Goal: Task Accomplishment & Management: Manage account settings

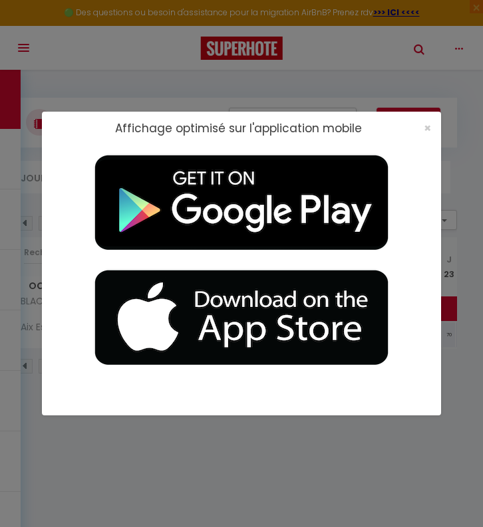
click at [432, 128] on div "×" at bounding box center [422, 128] width 33 height 13
click at [429, 128] on span "×" at bounding box center [427, 128] width 7 height 17
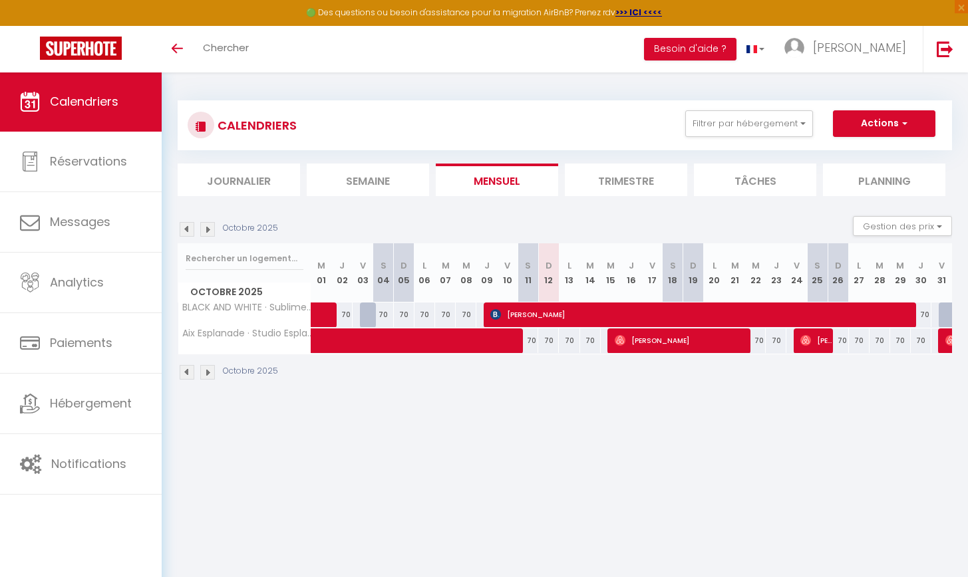
click at [210, 228] on img at bounding box center [207, 229] width 15 height 15
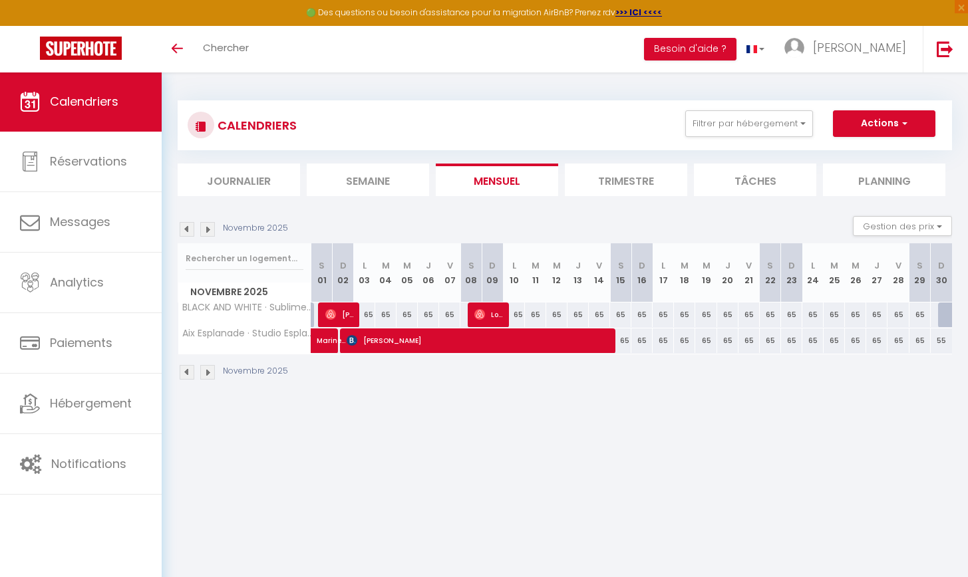
click at [210, 228] on img at bounding box center [207, 229] width 15 height 15
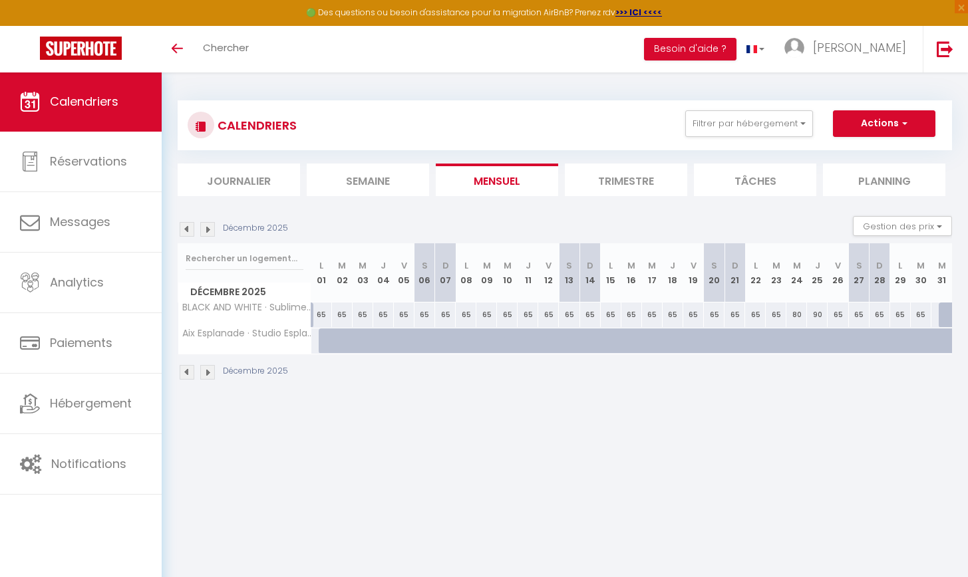
click at [190, 231] on img at bounding box center [187, 229] width 15 height 15
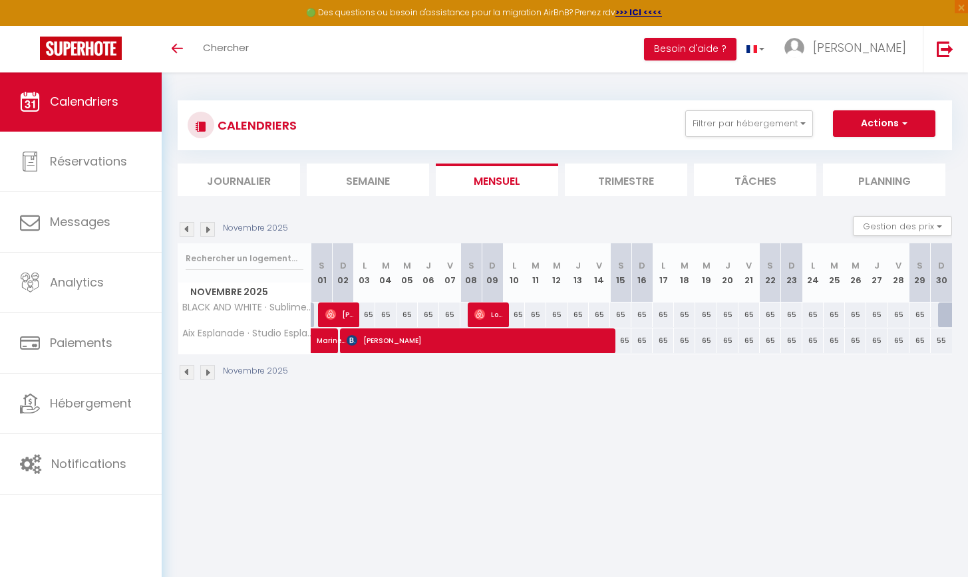
click at [201, 229] on img at bounding box center [207, 229] width 15 height 15
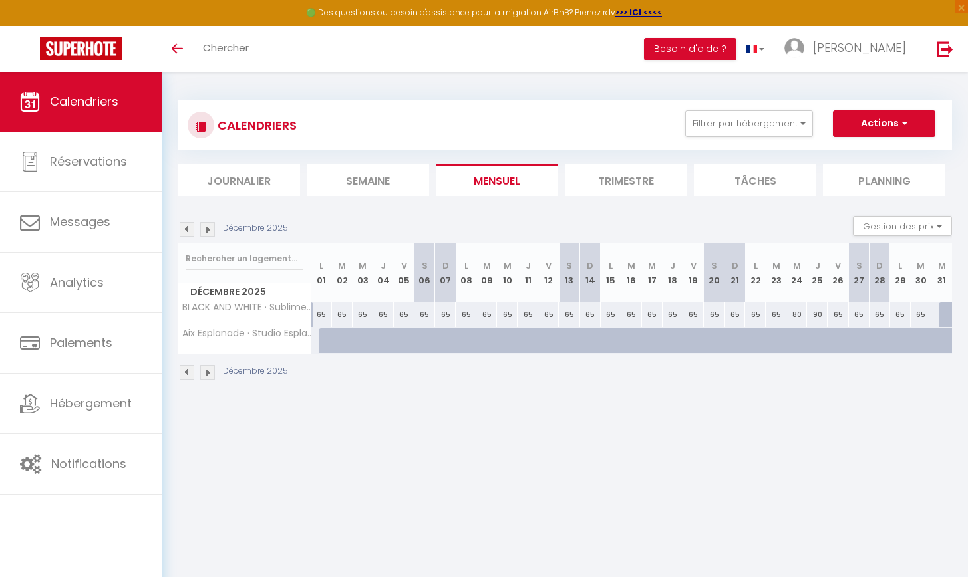
click at [322, 340] on div at bounding box center [329, 341] width 21 height 25
type input "68"
type input "Lun 01 Décembre 2025"
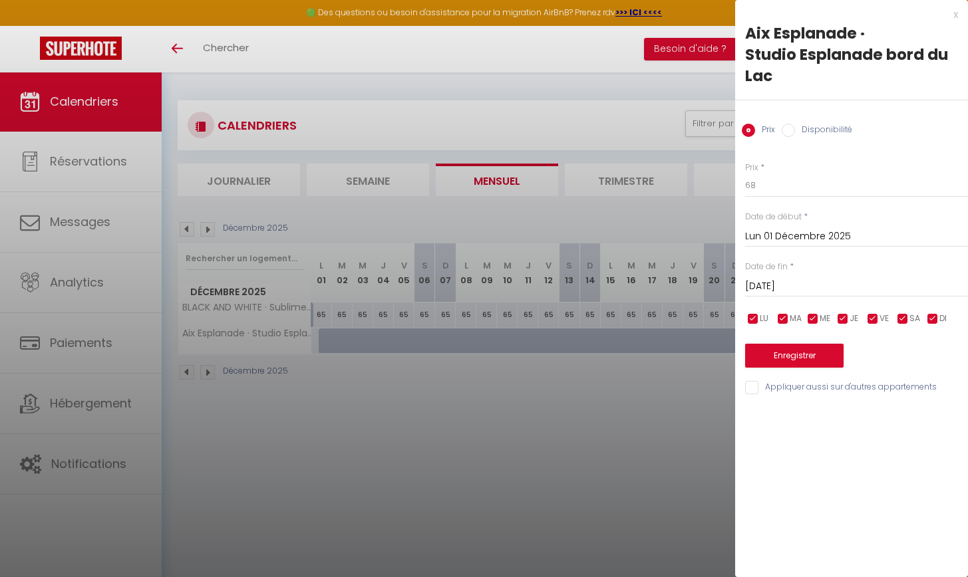
click at [482, 287] on input "[DATE]" at bounding box center [856, 286] width 223 height 17
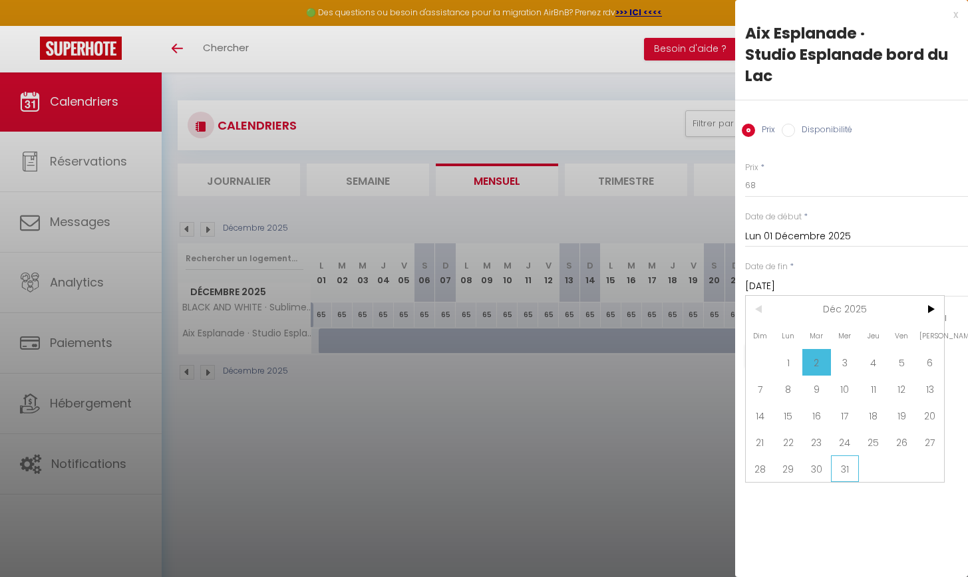
click at [482, 464] on span "31" at bounding box center [845, 469] width 29 height 27
type input "Mer 31 Décembre 2025"
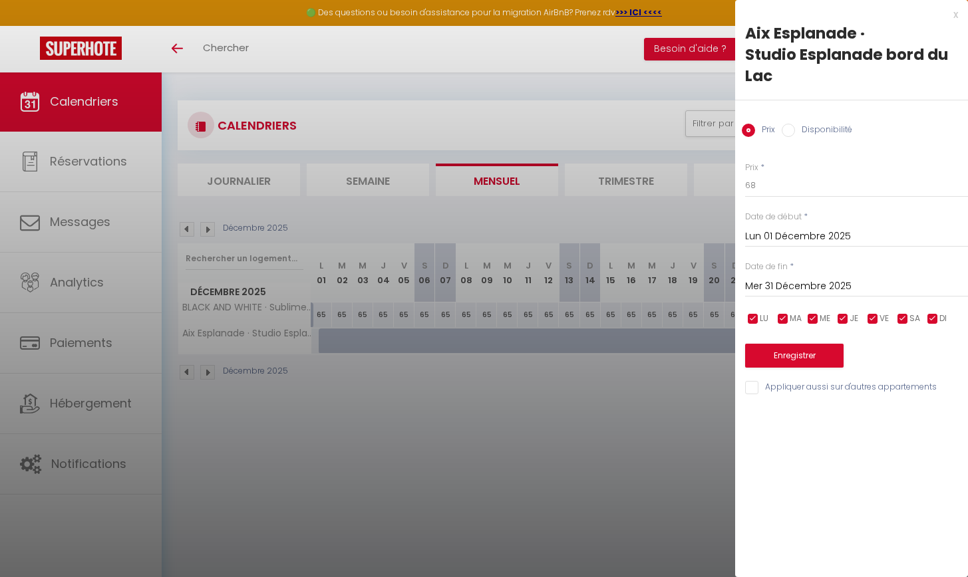
click at [482, 129] on input "Disponibilité" at bounding box center [787, 130] width 13 height 13
radio input "true"
radio input "false"
click at [482, 352] on button "Enregistrer" at bounding box center [794, 357] width 98 height 24
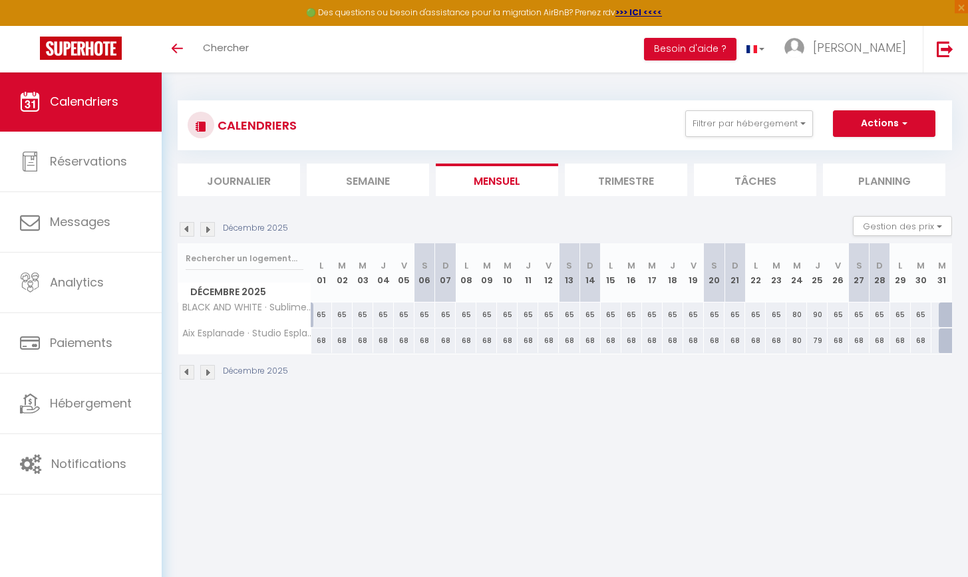
click at [209, 230] on img at bounding box center [207, 229] width 15 height 15
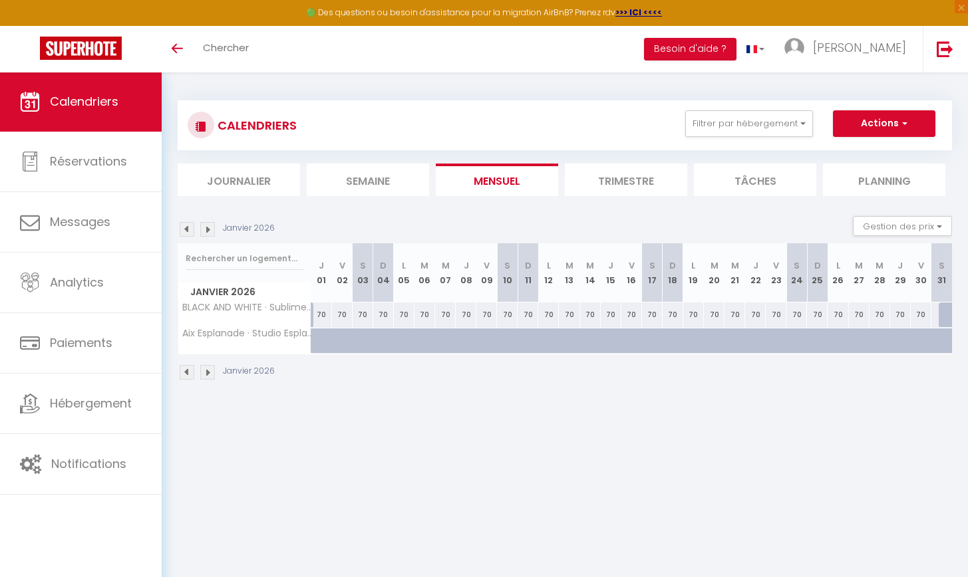
click at [317, 338] on div at bounding box center [321, 341] width 21 height 25
select select "1"
type input "Jeu 01 Janvier 2026"
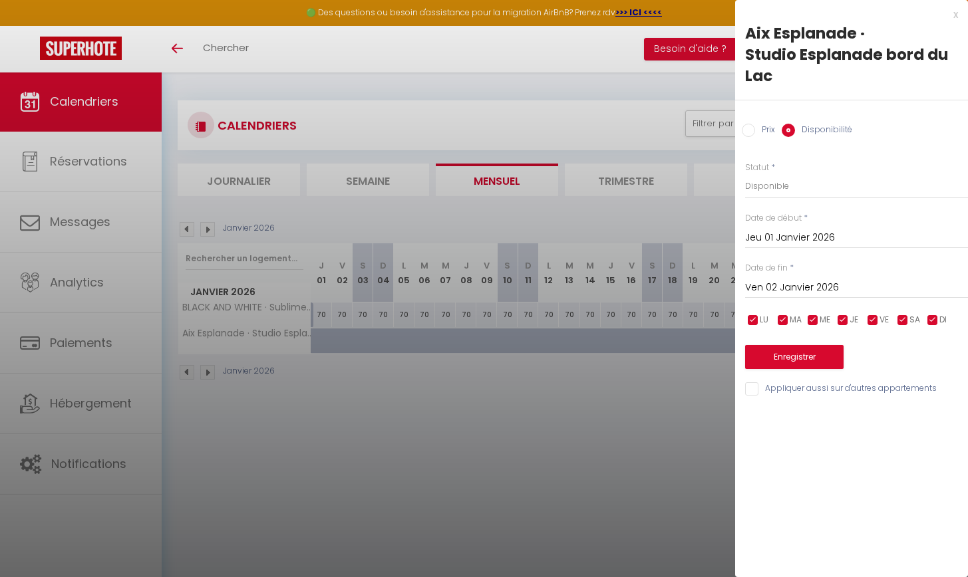
click at [482, 287] on input "Ven 02 Janvier 2026" at bounding box center [856, 287] width 223 height 17
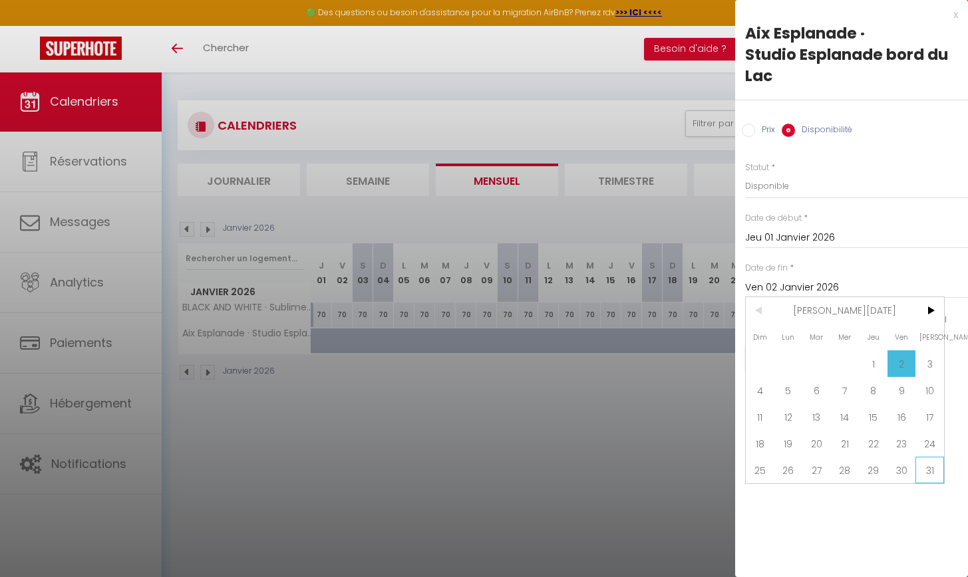
click at [482, 467] on span "31" at bounding box center [929, 470] width 29 height 27
type input "[DATE]"
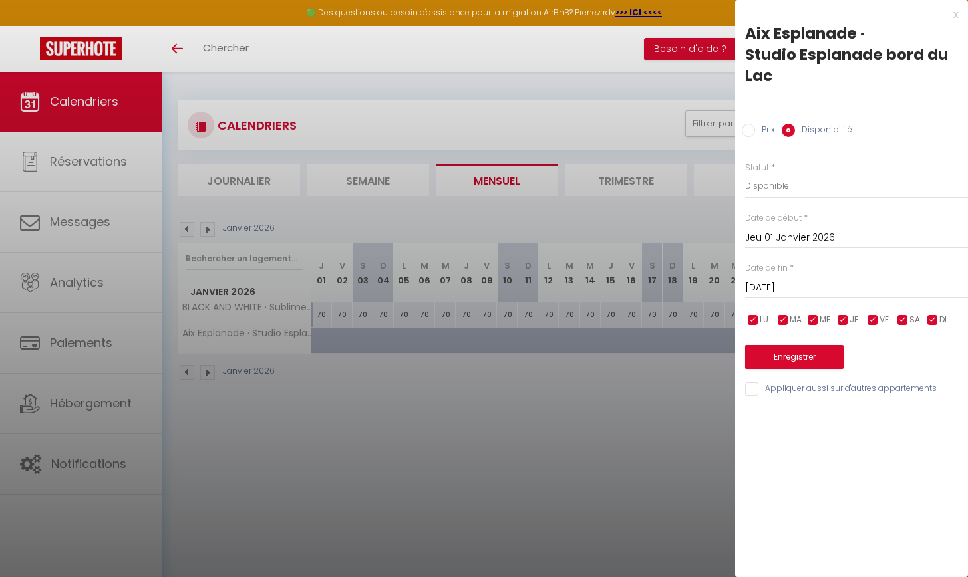
click at [482, 356] on button "Enregistrer" at bounding box center [794, 357] width 98 height 24
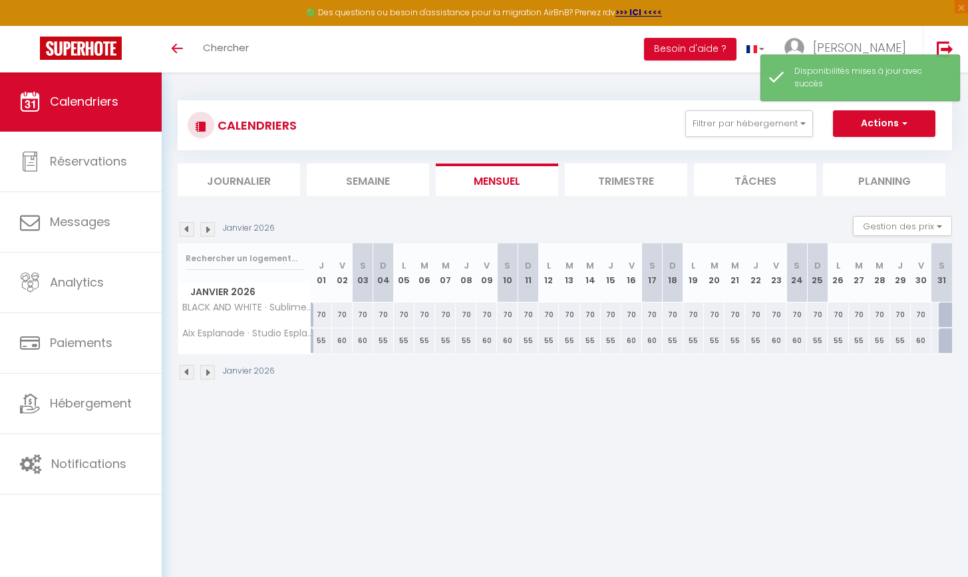
click at [482, 340] on div at bounding box center [948, 341] width 21 height 25
select select "1"
type input "[DATE]"
type input "Dim 01 Février 2026"
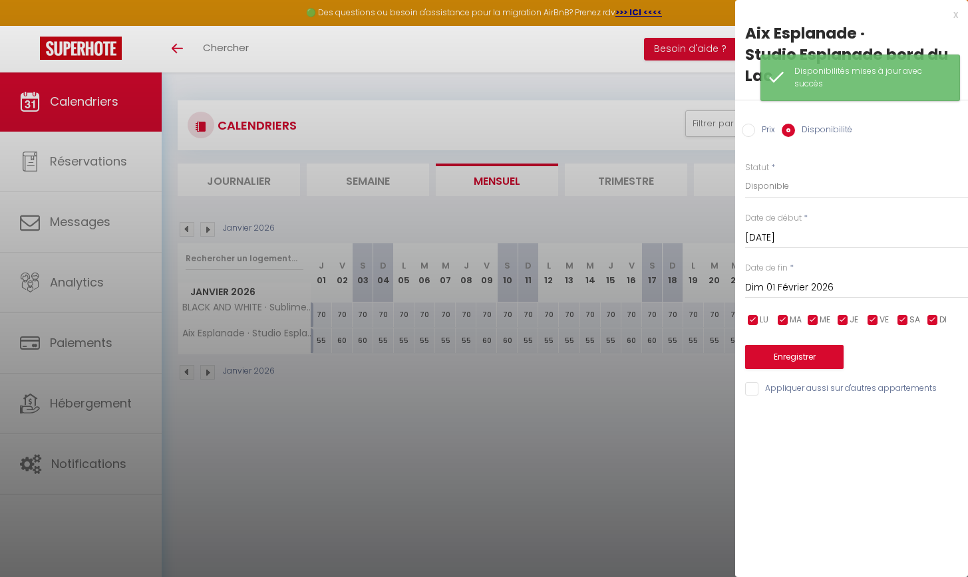
click at [482, 361] on button "Enregistrer" at bounding box center [794, 357] width 98 height 24
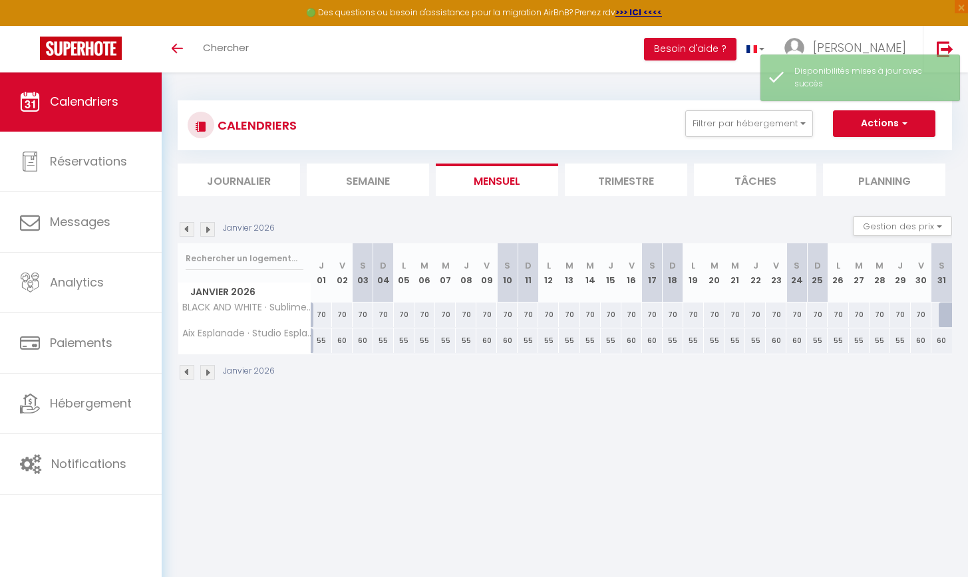
click at [188, 230] on img at bounding box center [187, 229] width 15 height 15
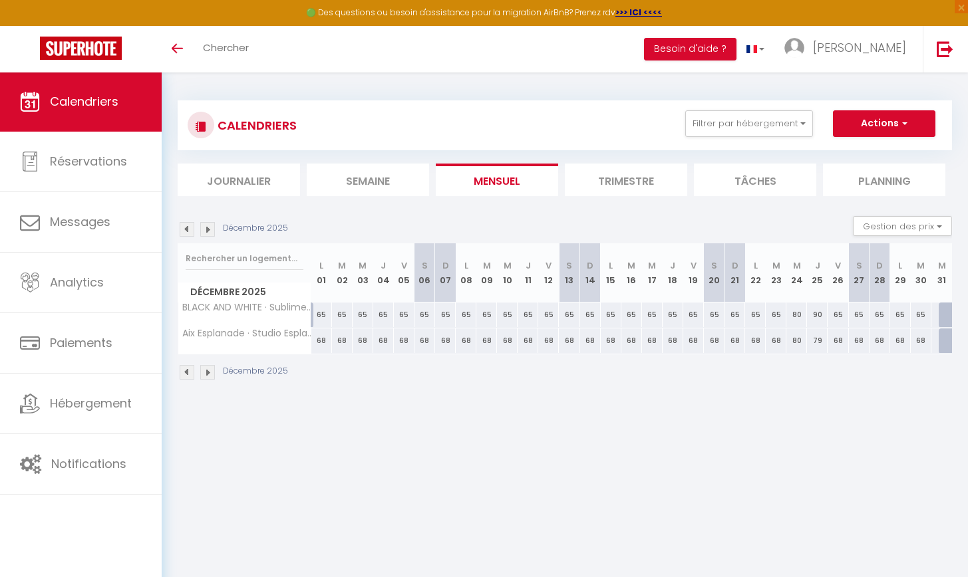
click at [482, 339] on div at bounding box center [948, 341] width 21 height 25
select select "1"
type input "Mer 31 Décembre 2025"
type input "Jeu 01 Janvier 2026"
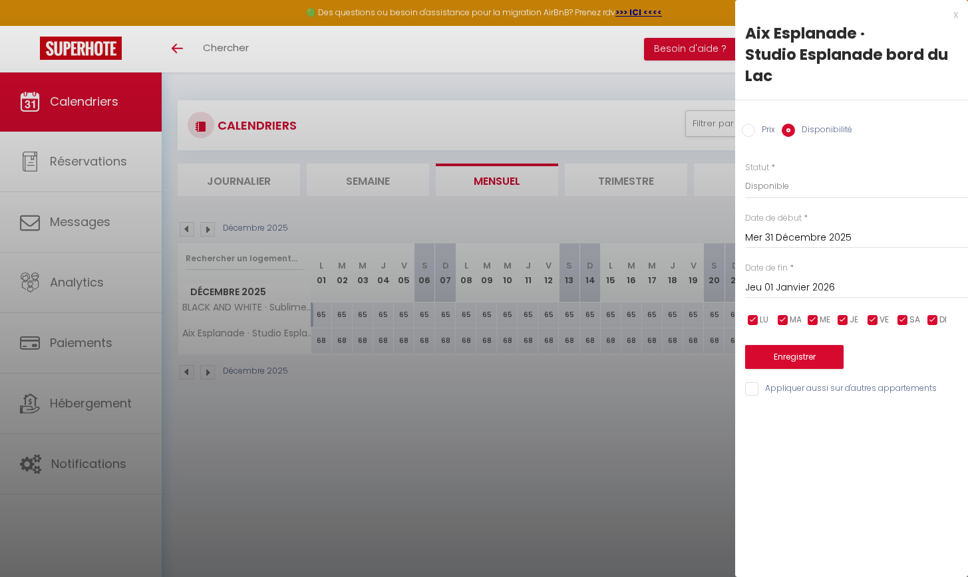
click at [482, 354] on button "Enregistrer" at bounding box center [794, 357] width 98 height 24
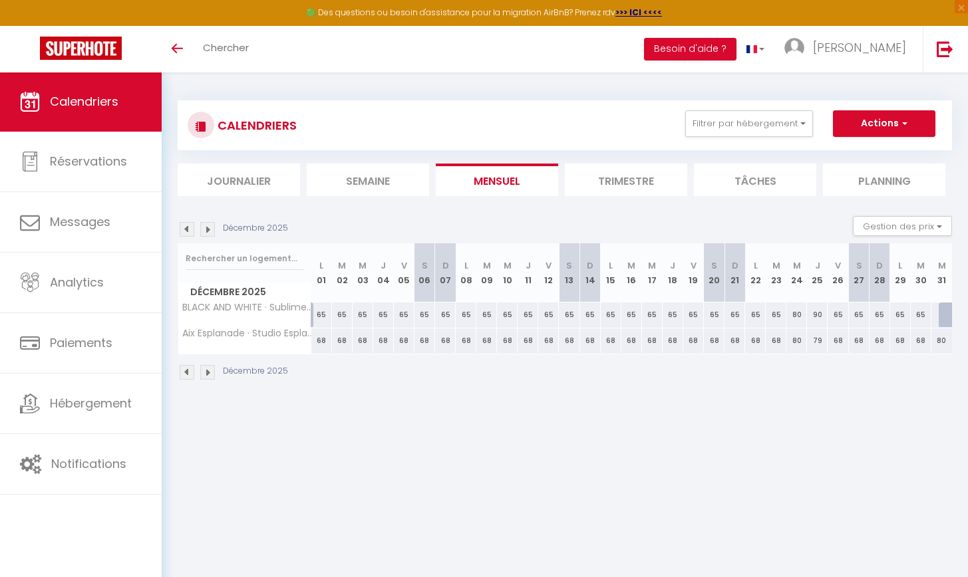
click at [180, 370] on img at bounding box center [187, 372] width 15 height 15
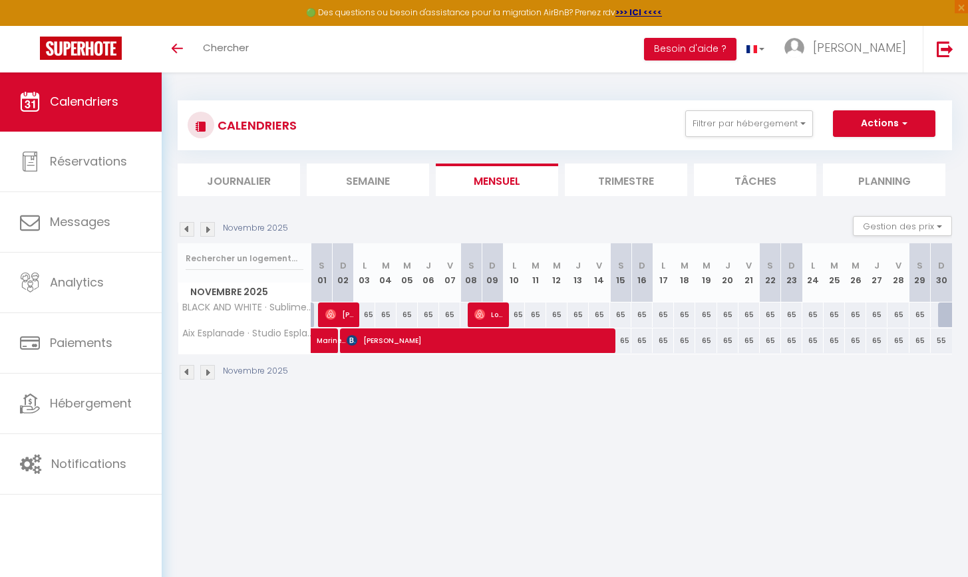
click at [205, 369] on img at bounding box center [207, 372] width 15 height 15
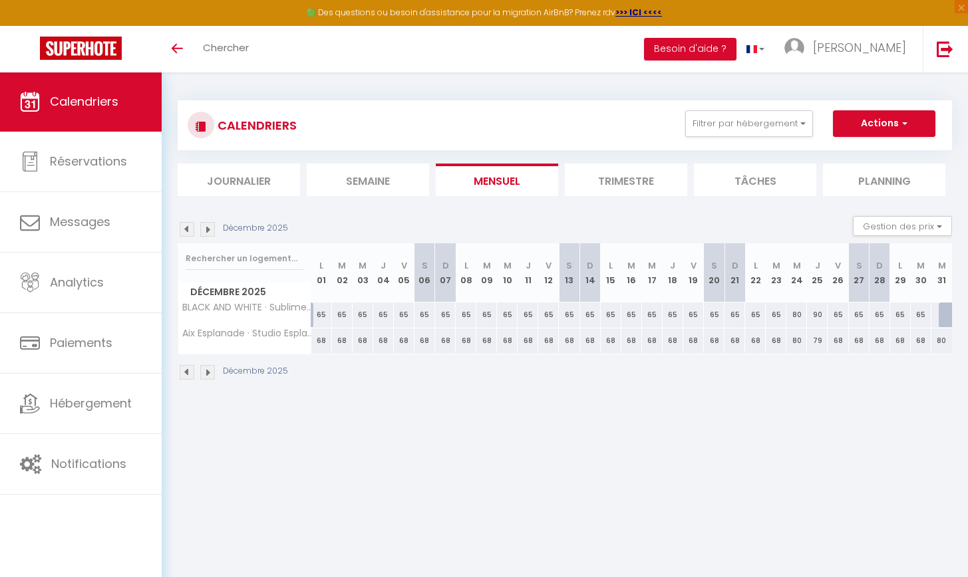
click at [211, 372] on img at bounding box center [207, 372] width 15 height 15
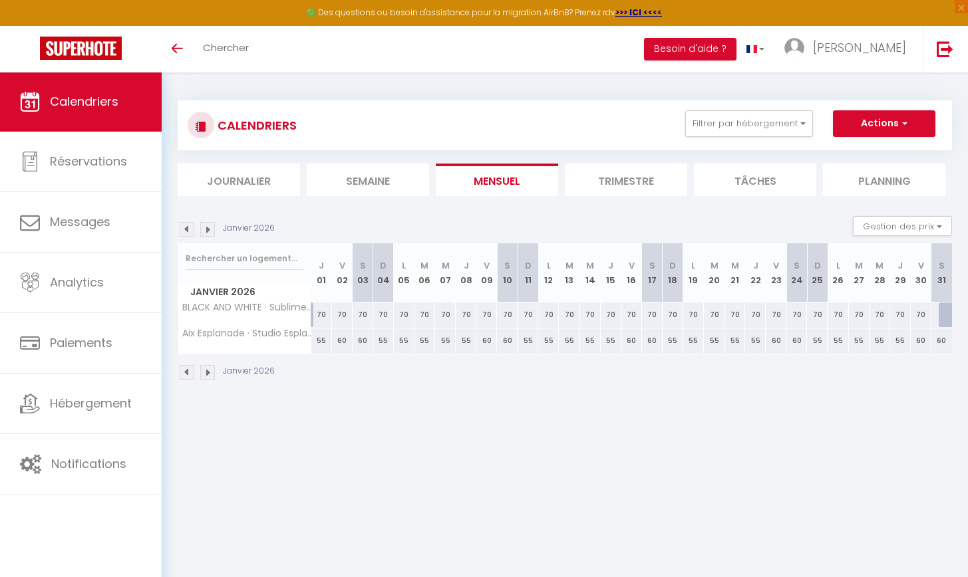
click at [318, 341] on div "55" at bounding box center [321, 341] width 21 height 25
select select "1"
type input "Jeu 01 Janvier 2026"
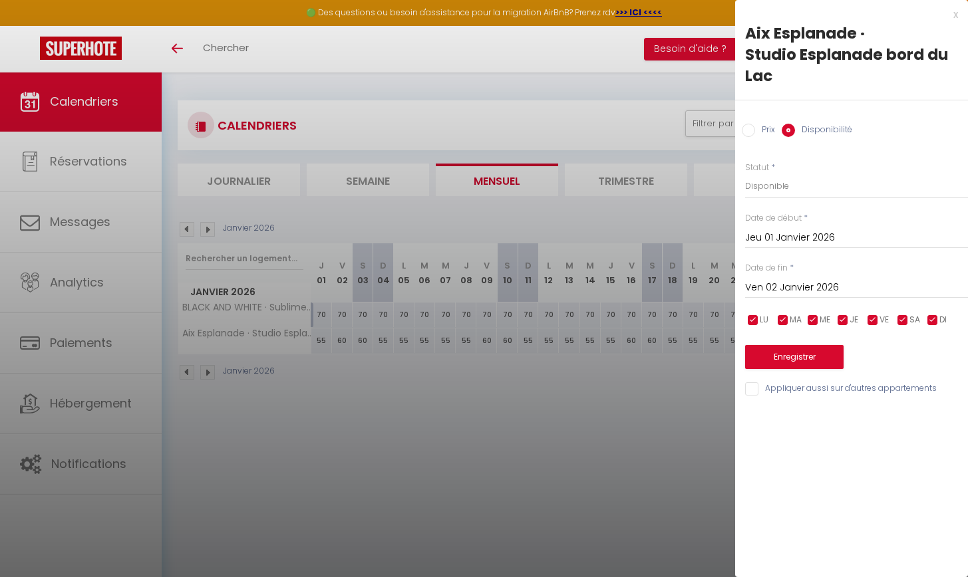
click at [482, 286] on input "Ven 02 Janvier 2026" at bounding box center [856, 287] width 223 height 17
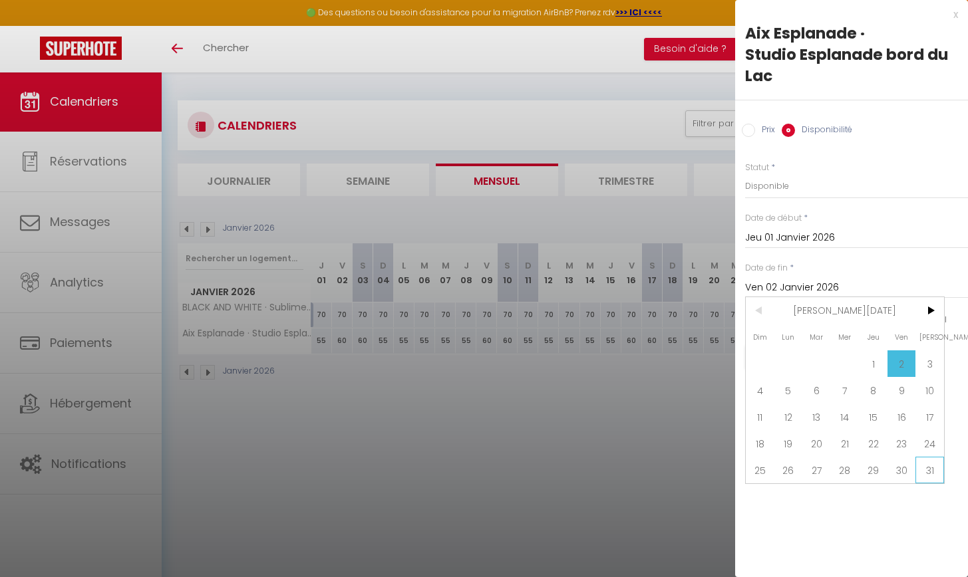
click at [482, 475] on span "31" at bounding box center [929, 470] width 29 height 27
type input "[DATE]"
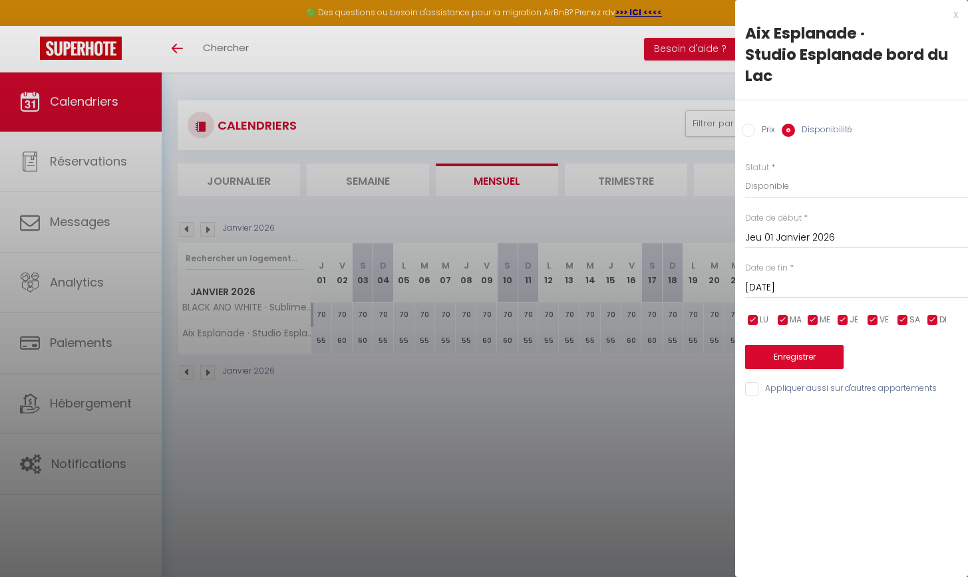
click at [482, 132] on input "Prix" at bounding box center [747, 130] width 13 height 13
radio input "true"
radio input "false"
click at [482, 188] on input "55" at bounding box center [856, 186] width 223 height 24
click at [482, 189] on input "55" at bounding box center [856, 186] width 223 height 24
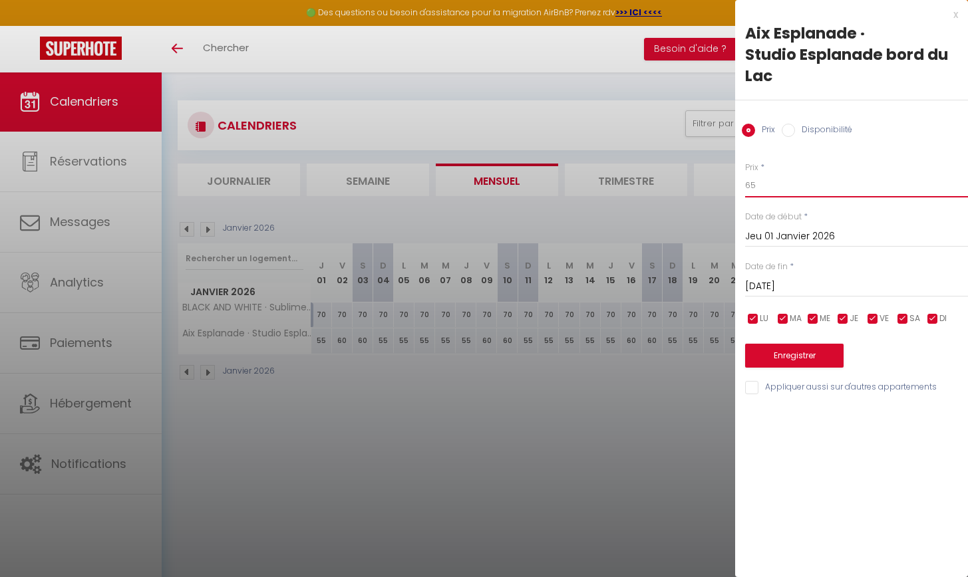
type input "65"
click at [482, 355] on button "Enregistrer" at bounding box center [794, 356] width 98 height 24
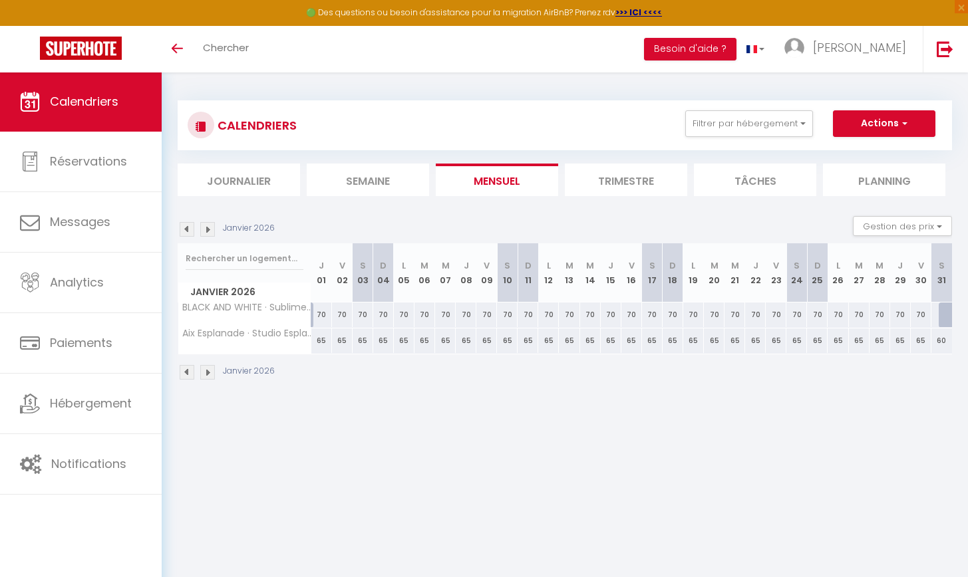
click at [182, 228] on img at bounding box center [187, 229] width 15 height 15
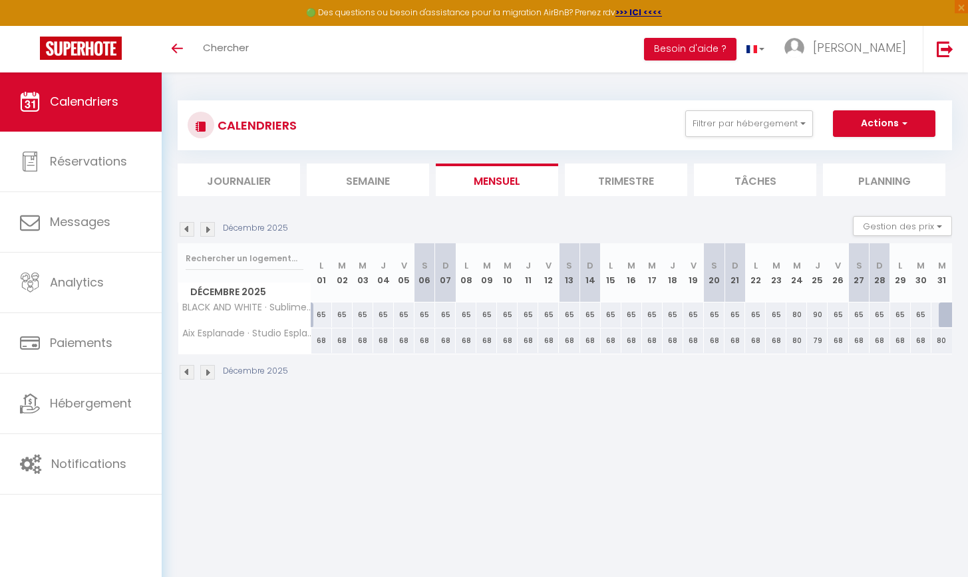
click at [191, 228] on img at bounding box center [187, 229] width 15 height 15
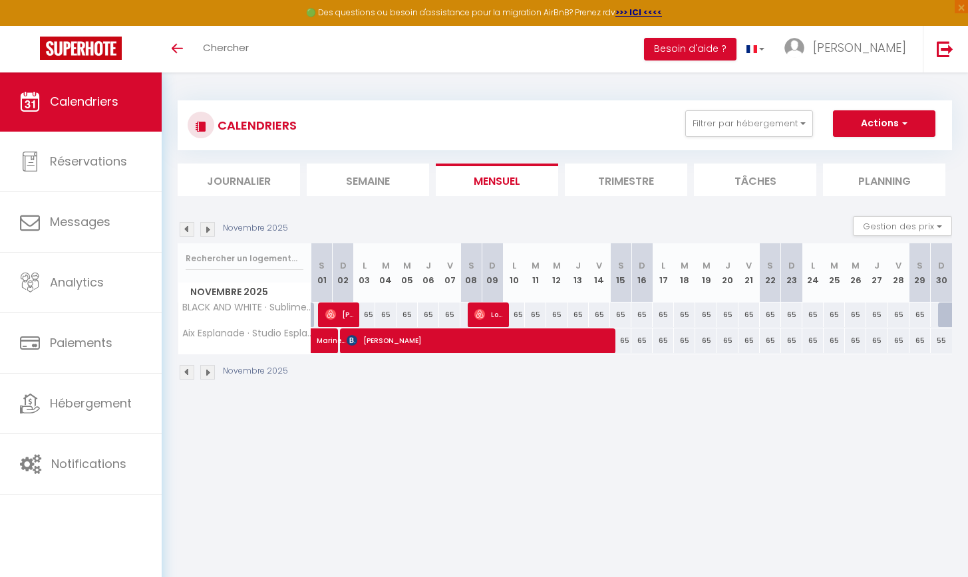
click at [191, 228] on img at bounding box center [187, 229] width 15 height 15
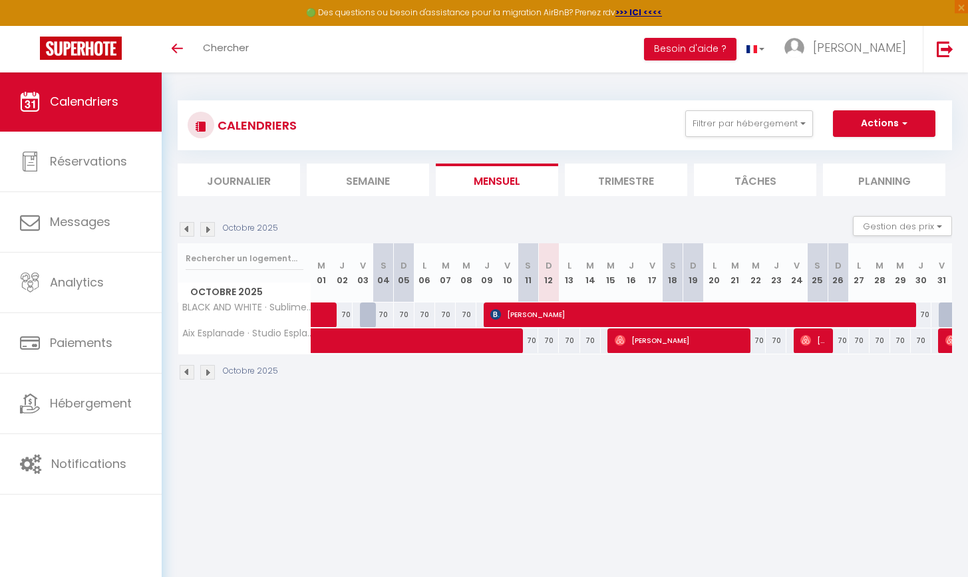
click at [188, 372] on img at bounding box center [187, 372] width 15 height 15
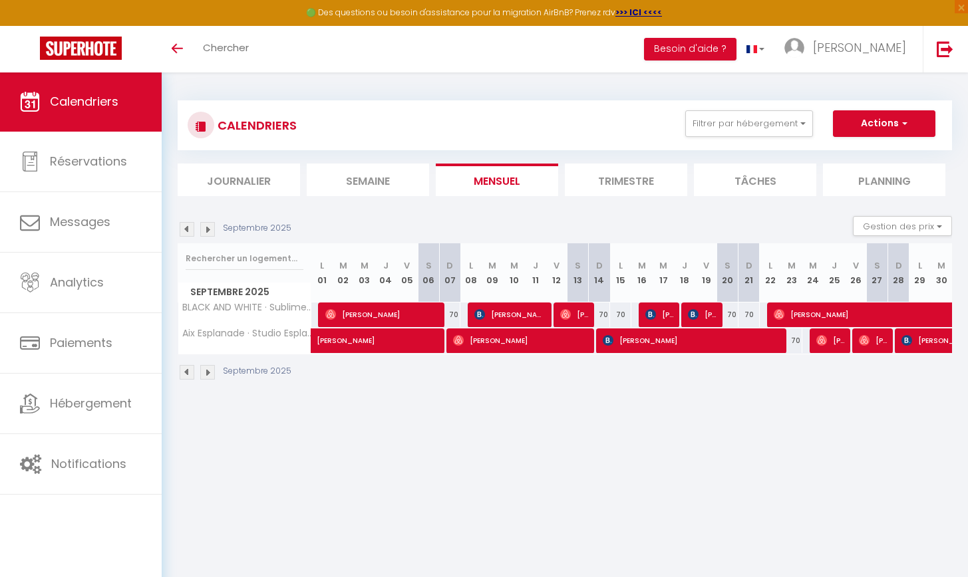
select select "OK"
select select "KO"
select select "0"
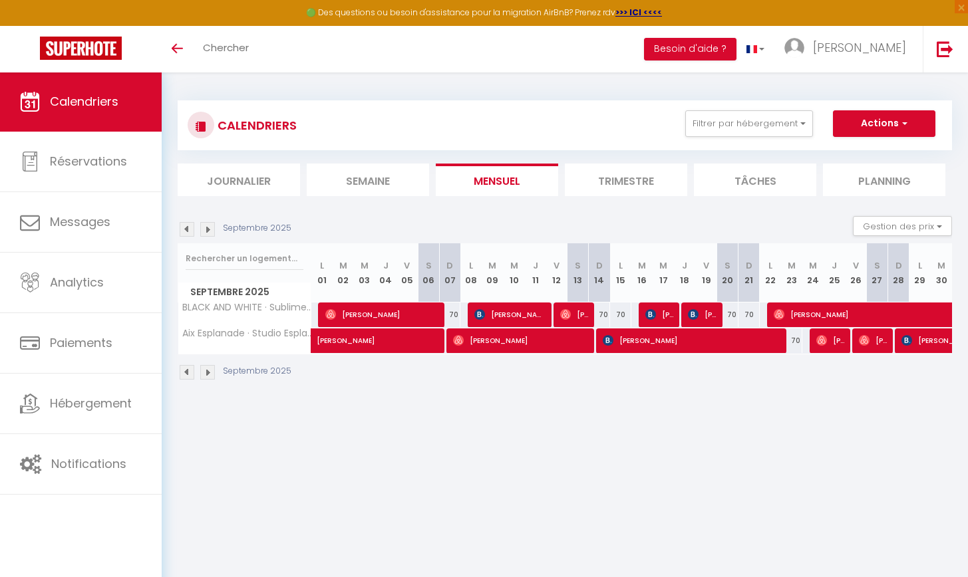
select select "1"
select select
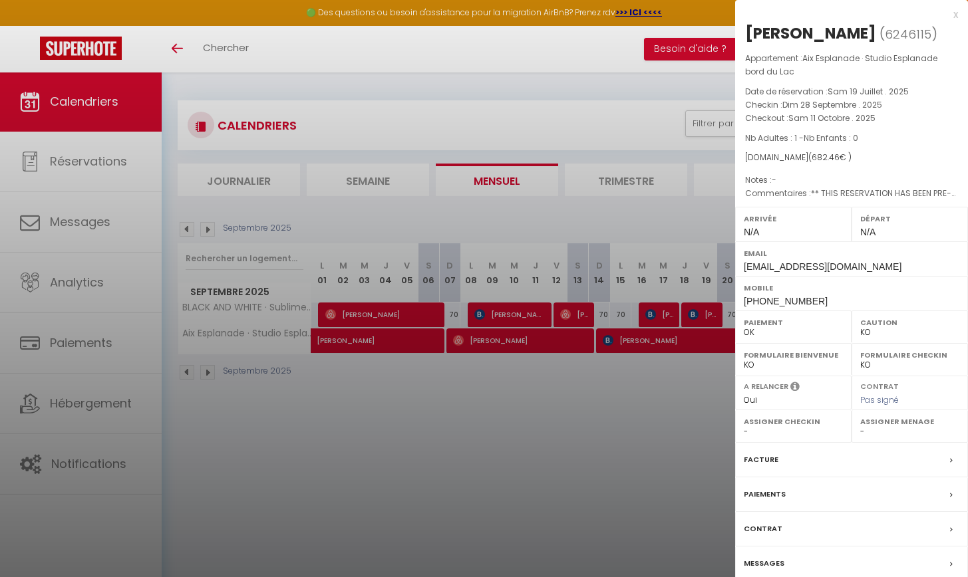
scroll to position [72, 0]
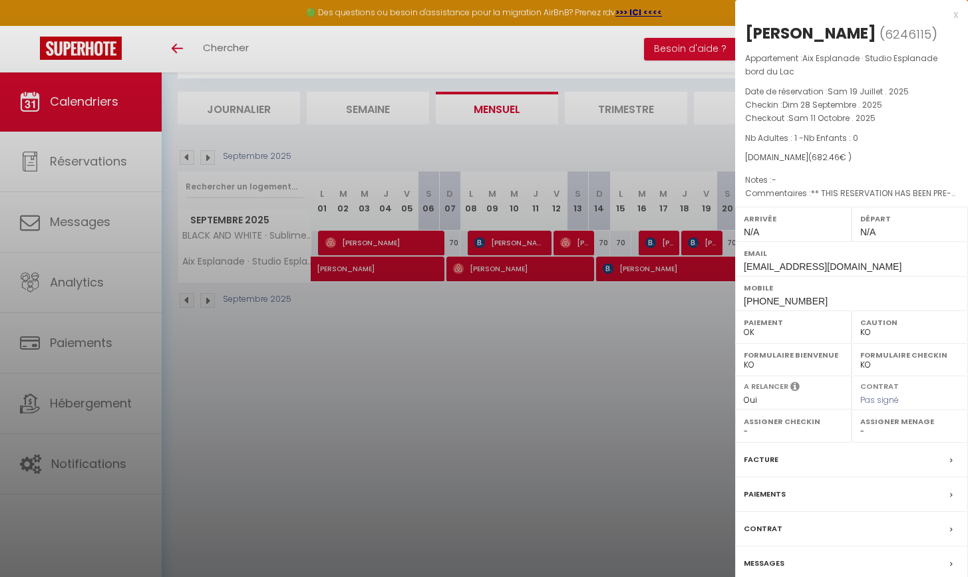
click at [482, 457] on icon at bounding box center [951, 461] width 3 height 8
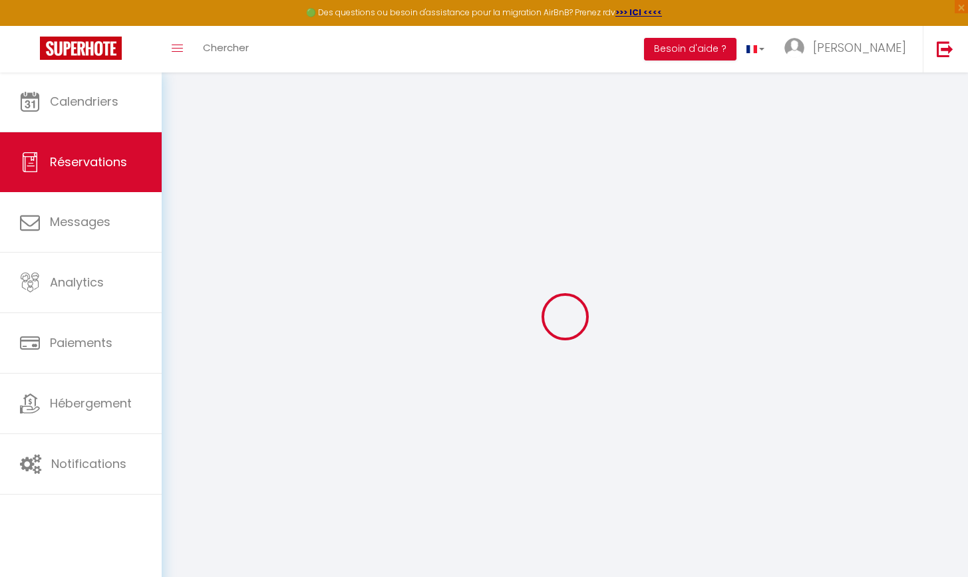
select select
checkbox input "false"
type textarea "** THIS RESERVATION HAS BEEN PRE-PAID ** BOOKING NOTE : Payment charge is EUR 9…"
select select
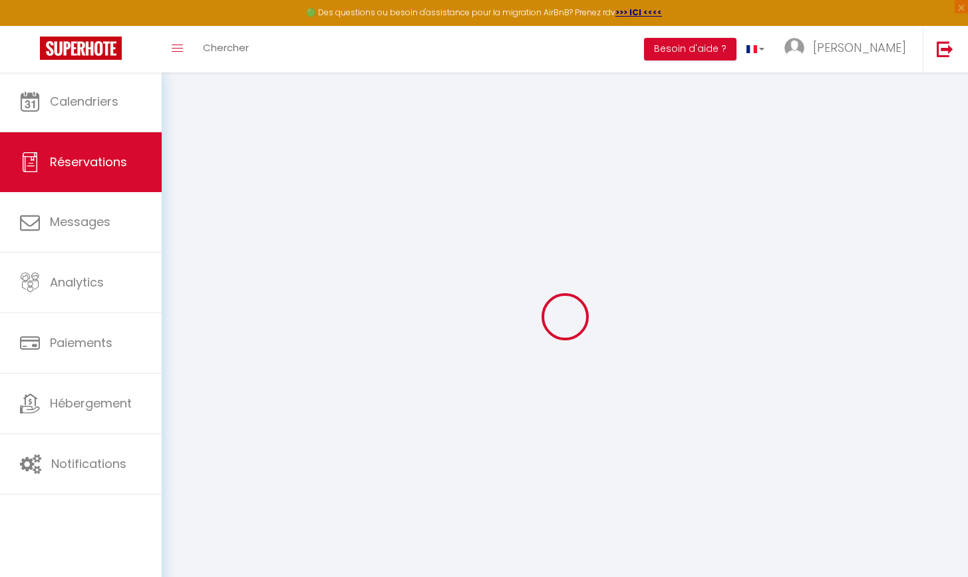
select select
checkbox input "false"
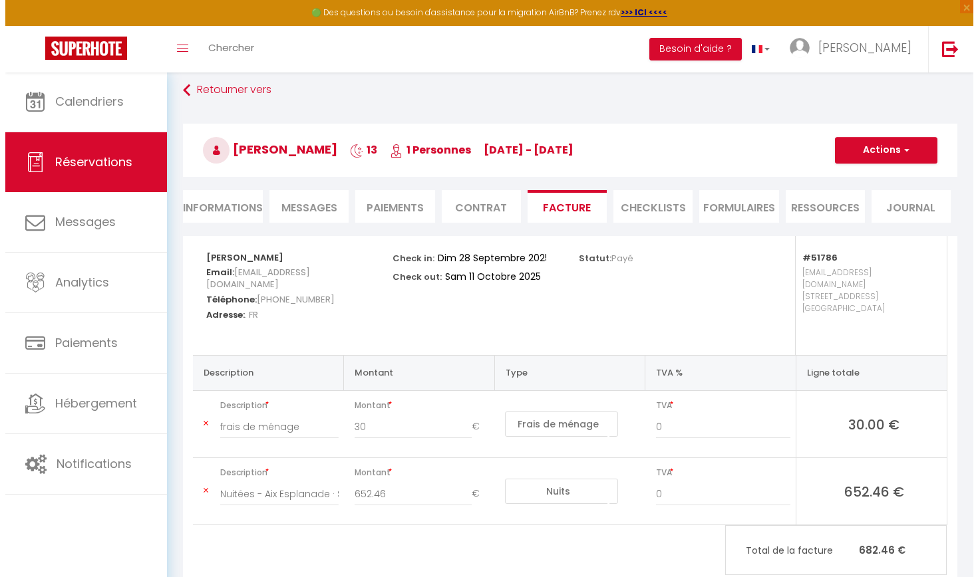
scroll to position [72, 0]
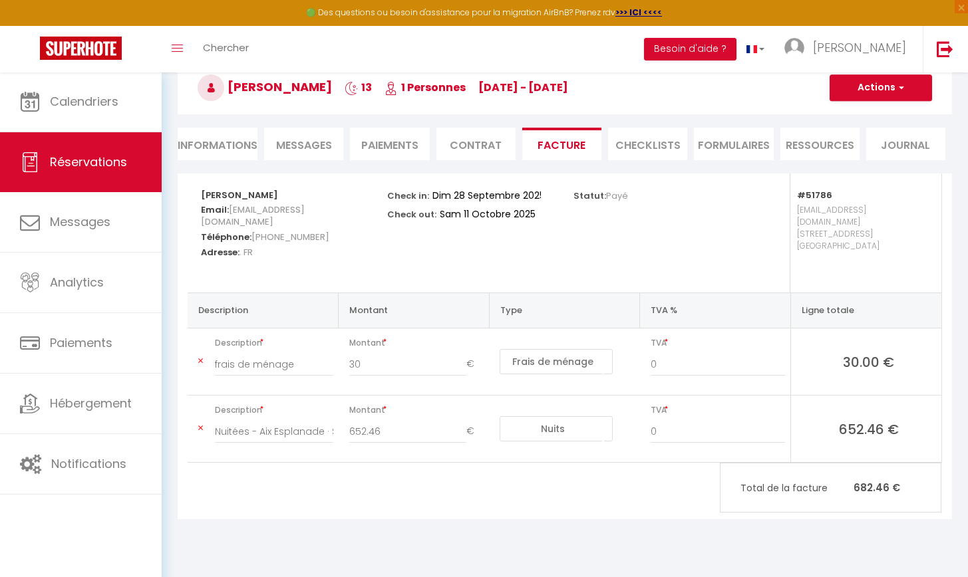
click at [482, 94] on button "Actions" at bounding box center [880, 87] width 102 height 27
click at [482, 151] on link "Envoyer la facture" at bounding box center [871, 151] width 112 height 17
type input "[EMAIL_ADDRESS][DOMAIN_NAME]"
select select "fr"
type input "Votre facture 6246115 - [GEOGRAPHIC_DATA] · Studio Esplanade bord du Lac"
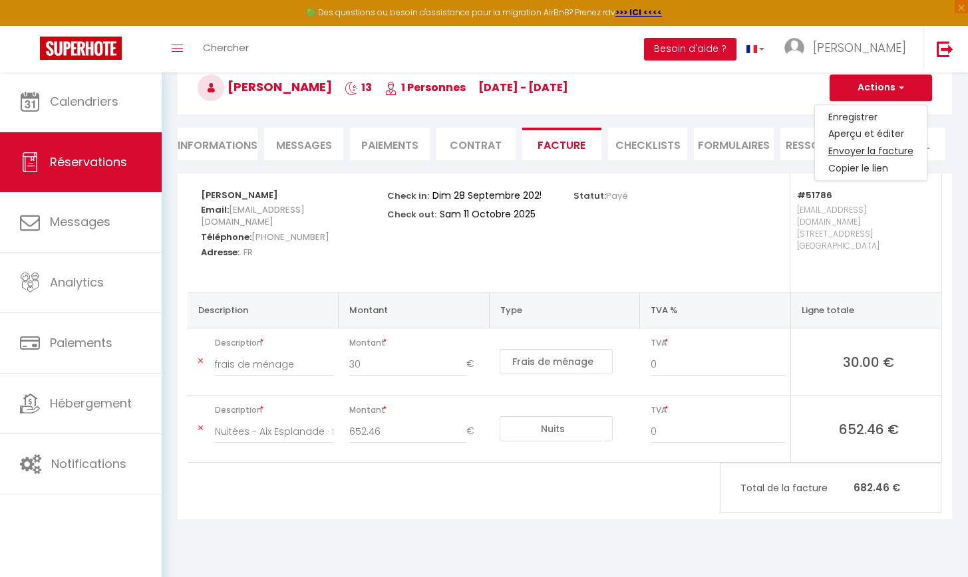
type textarea "Bonjour, Voici le lien pour télécharger votre facture : [URL][DOMAIN_NAME] Déta…"
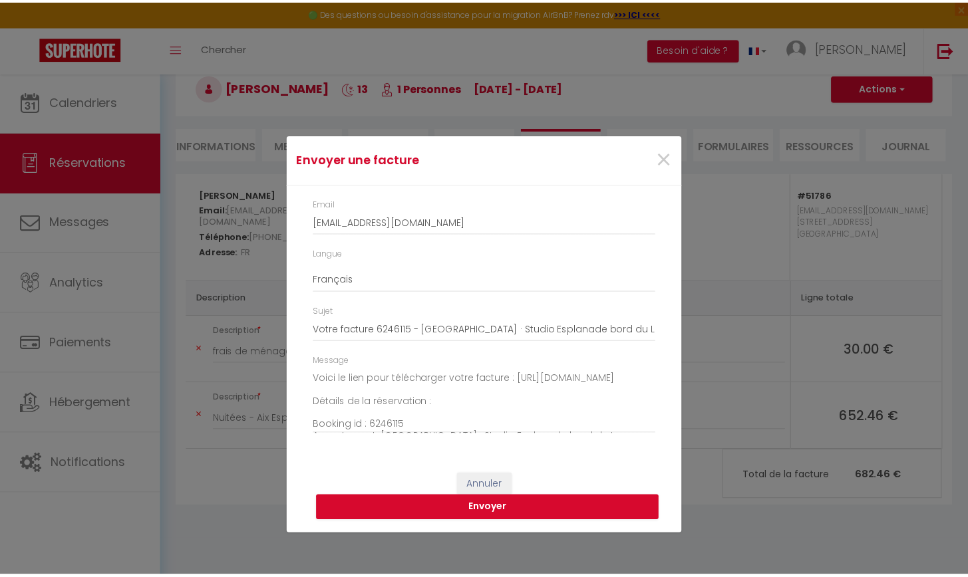
scroll to position [145, 0]
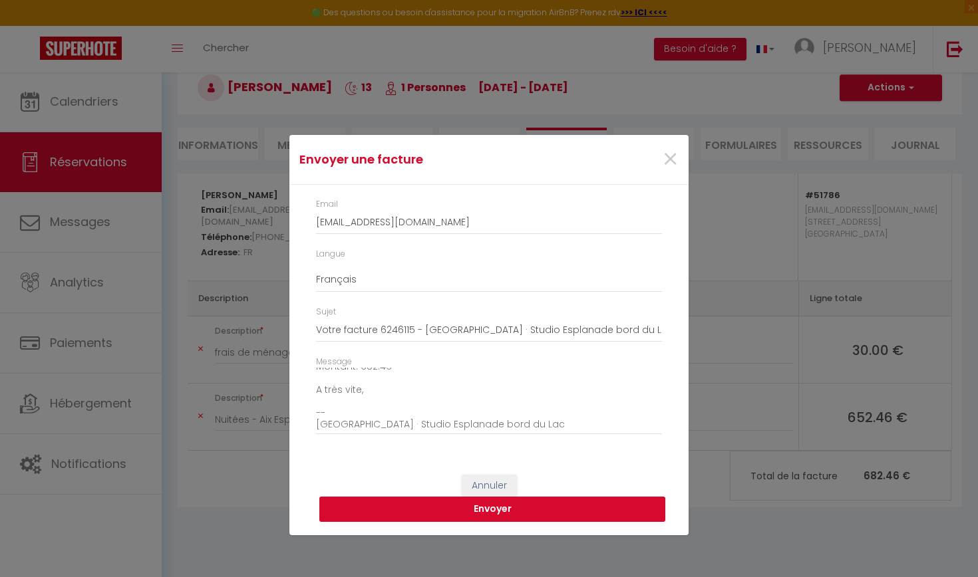
click at [482, 511] on button "Envoyer" at bounding box center [492, 509] width 346 height 25
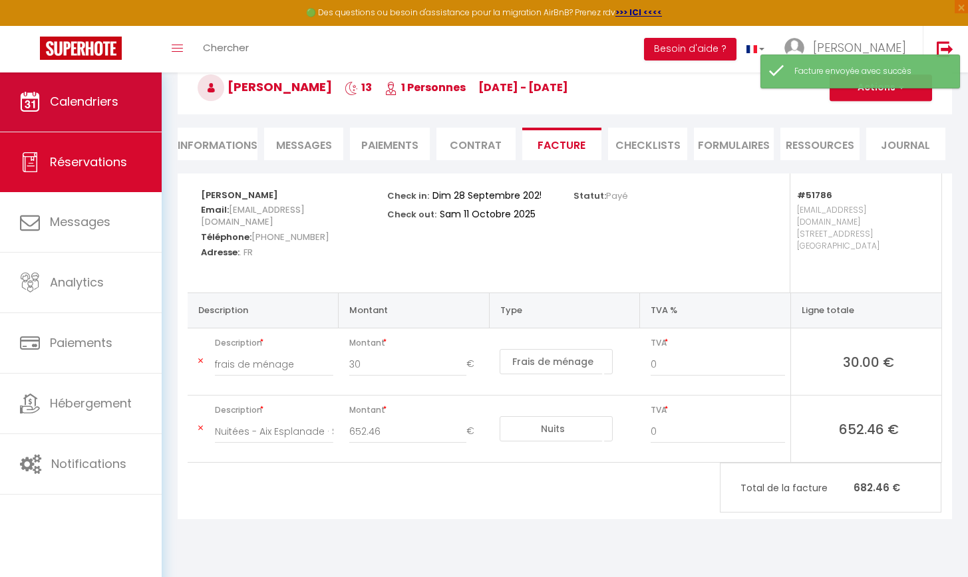
click at [89, 104] on span "Calendriers" at bounding box center [84, 101] width 68 height 17
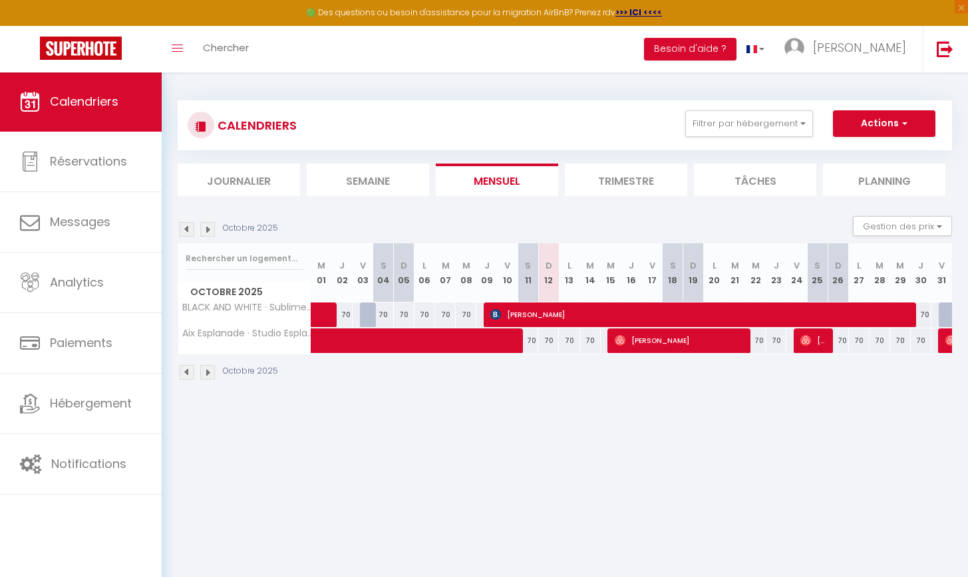
click at [208, 227] on img at bounding box center [207, 229] width 15 height 15
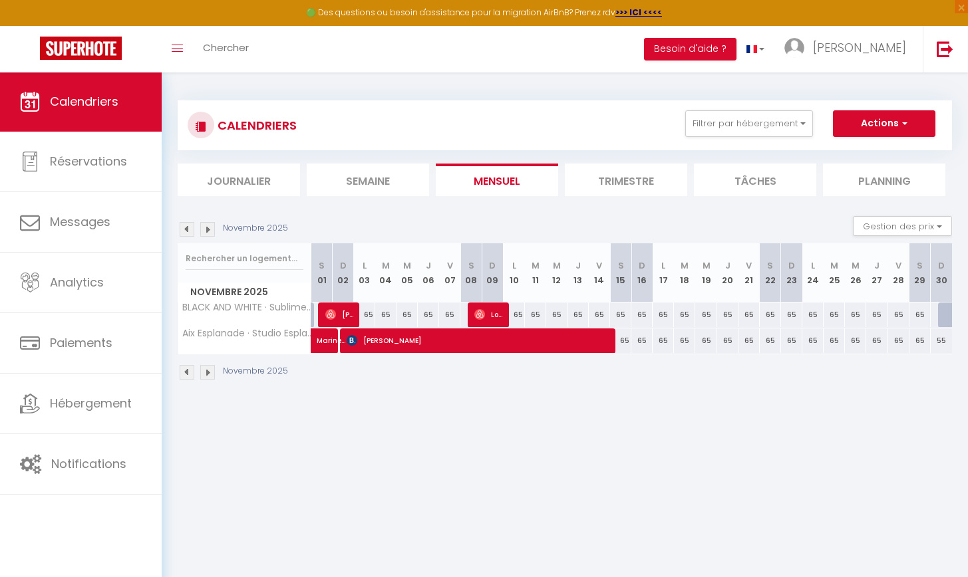
click at [445, 337] on span "[PERSON_NAME]" at bounding box center [477, 340] width 263 height 25
select select "OK"
select select "KO"
select select "0"
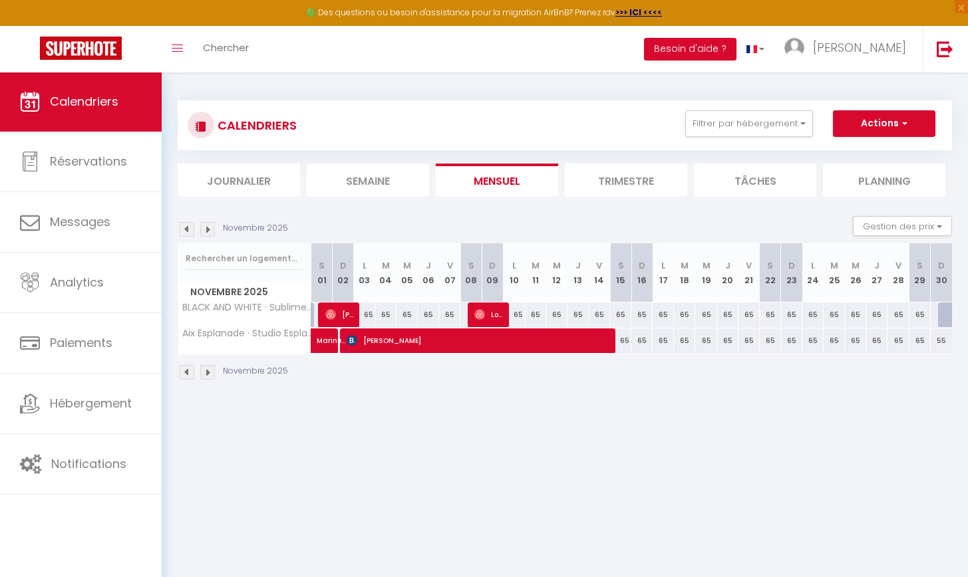
select select "1"
select select
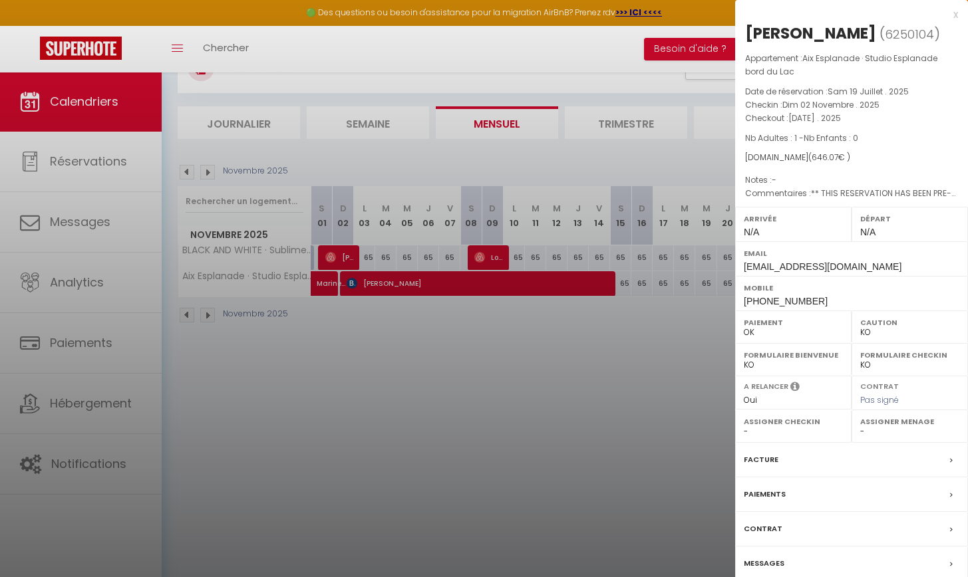
scroll to position [72, 0]
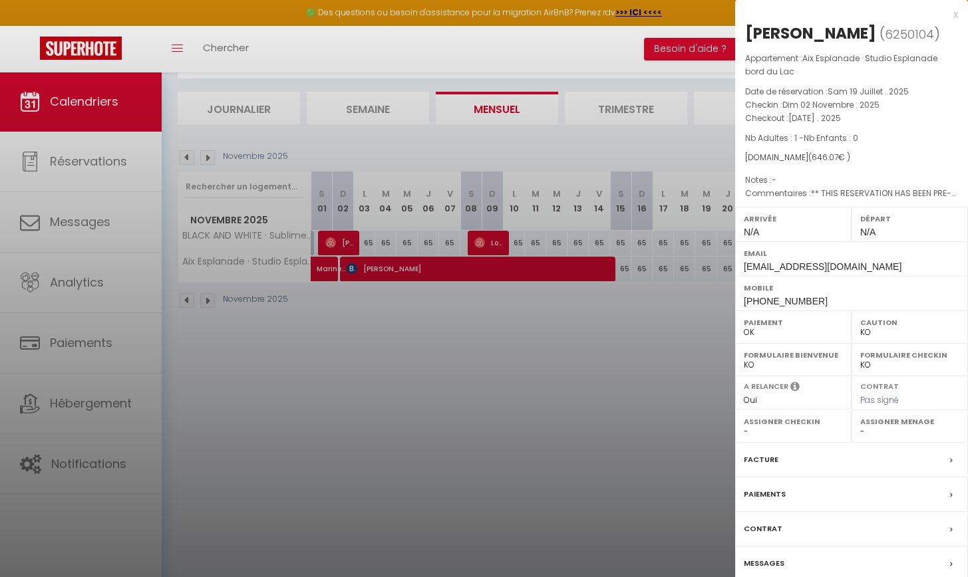
click at [482, 448] on div "Facture" at bounding box center [851, 460] width 233 height 35
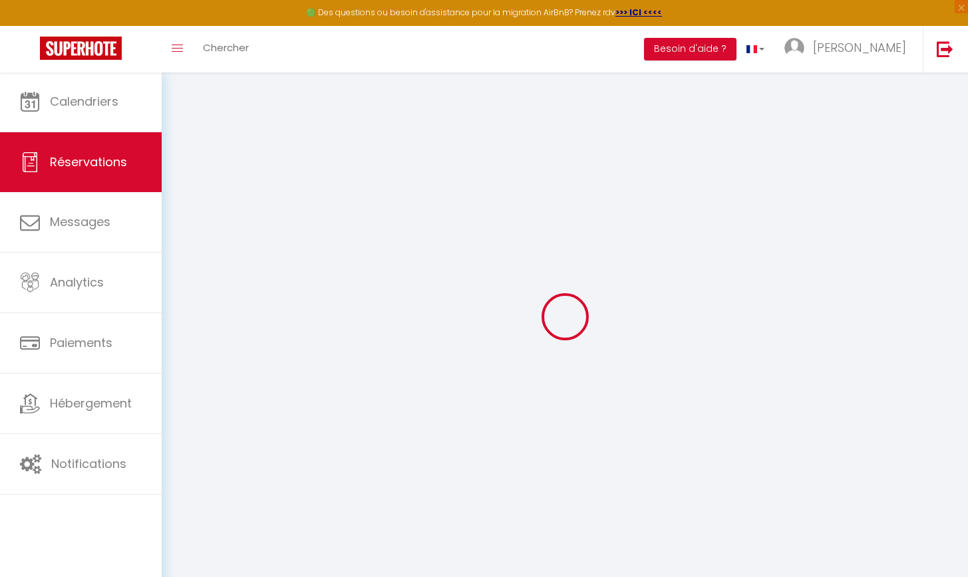
select select "cleaning"
select select
checkbox input "false"
select select
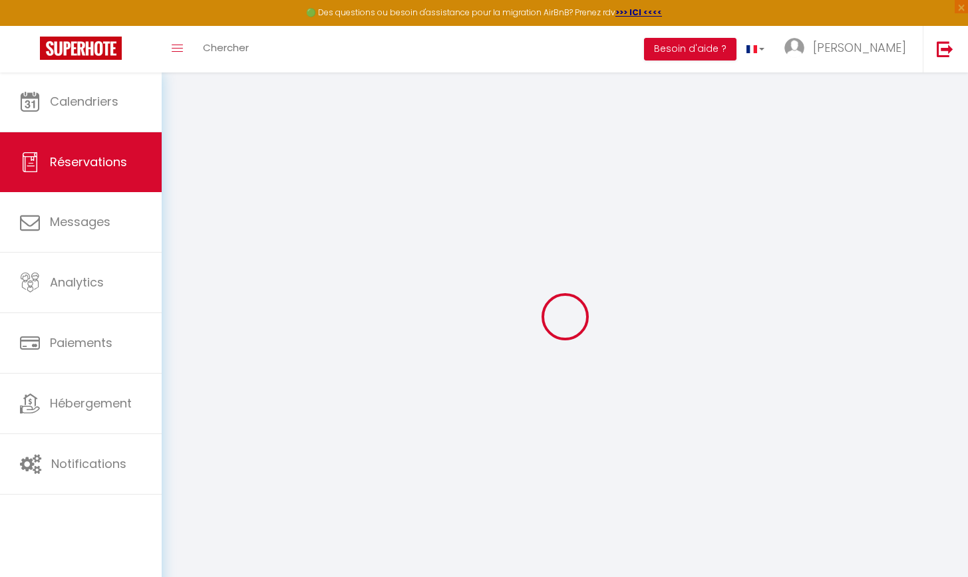
select select
checkbox input "false"
type textarea "** THIS RESERVATION HAS BEEN PRE-PAID ** BOOKING NOTE : Payment charge is EUR 9…"
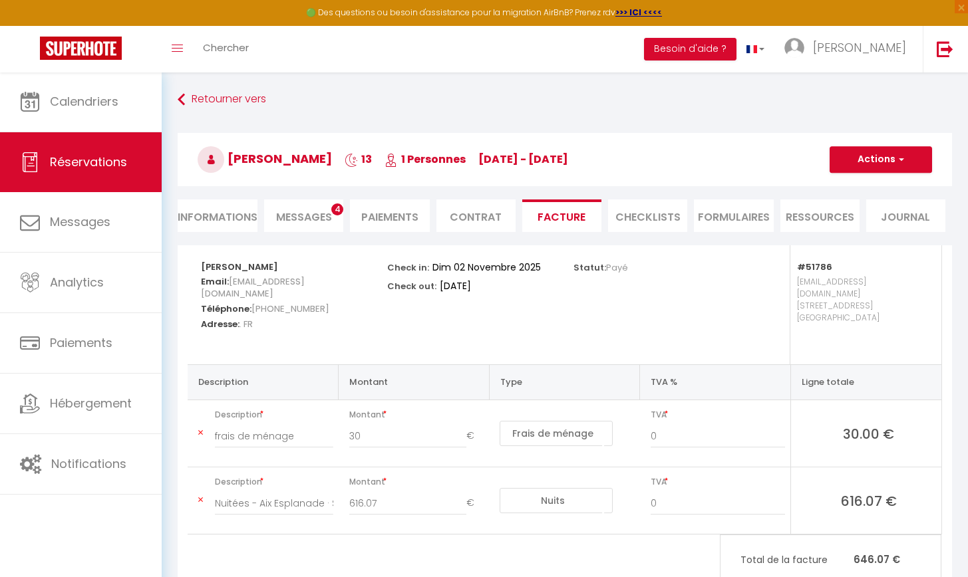
scroll to position [3, 0]
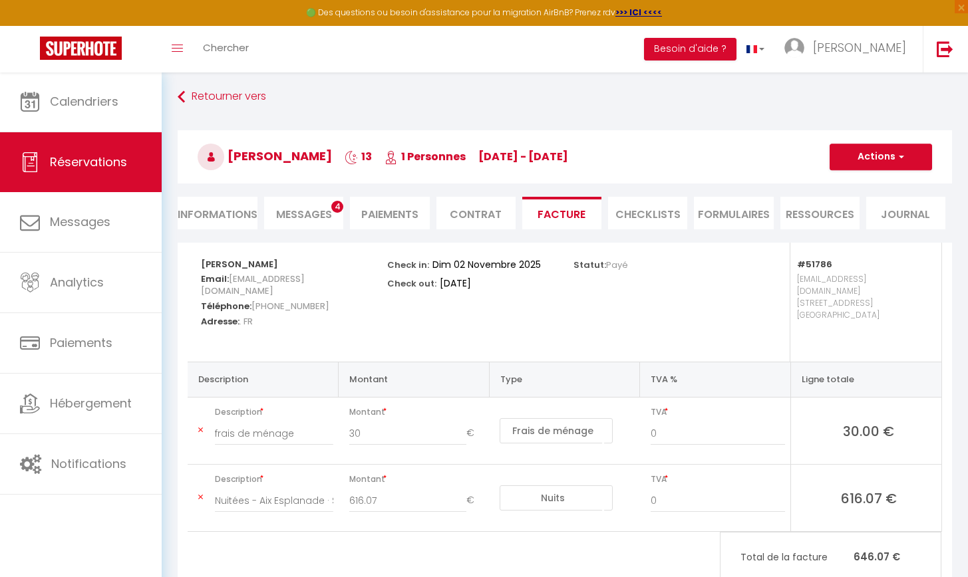
click at [482, 157] on span "button" at bounding box center [899, 157] width 8 height 12
click at [482, 221] on link "Envoyer la facture" at bounding box center [871, 220] width 112 height 17
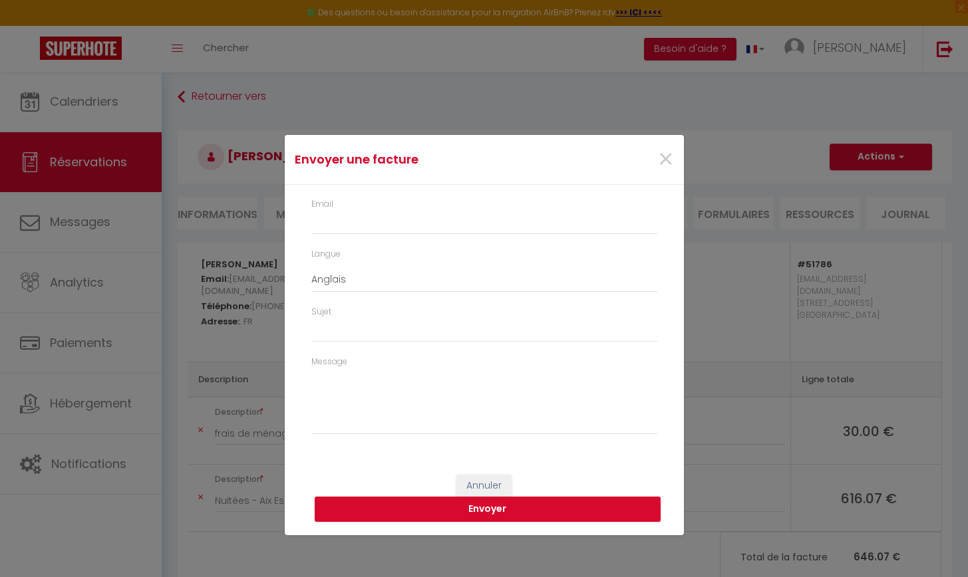
type input "[EMAIL_ADDRESS][DOMAIN_NAME]"
select select "fr"
type input "Votre facture 6250104 - [GEOGRAPHIC_DATA] · Studio Esplanade bord du Lac"
type textarea "Bonjour, Voici le lien pour télécharger votre facture : [URL][DOMAIN_NAME] Déta…"
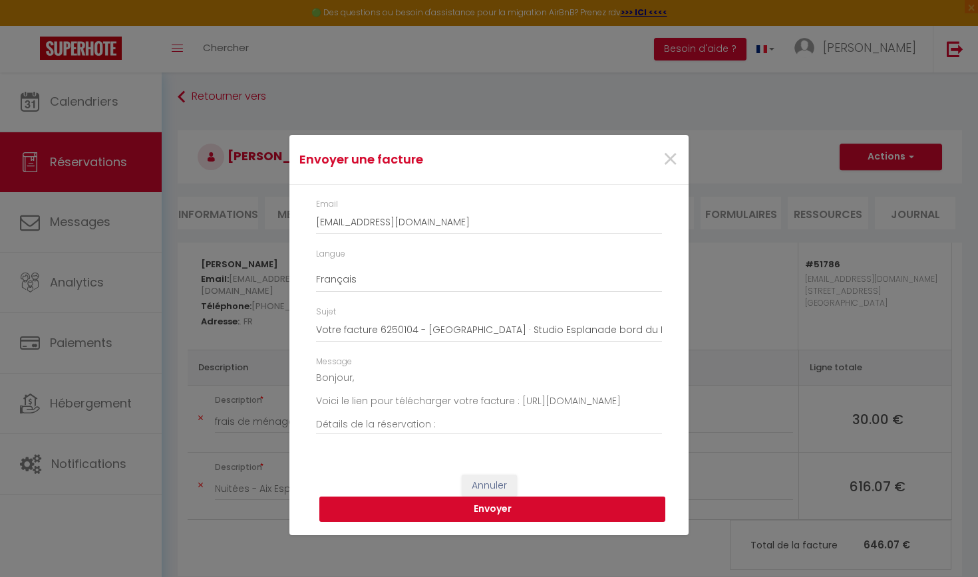
click at [448, 511] on button "Envoyer" at bounding box center [492, 509] width 346 height 25
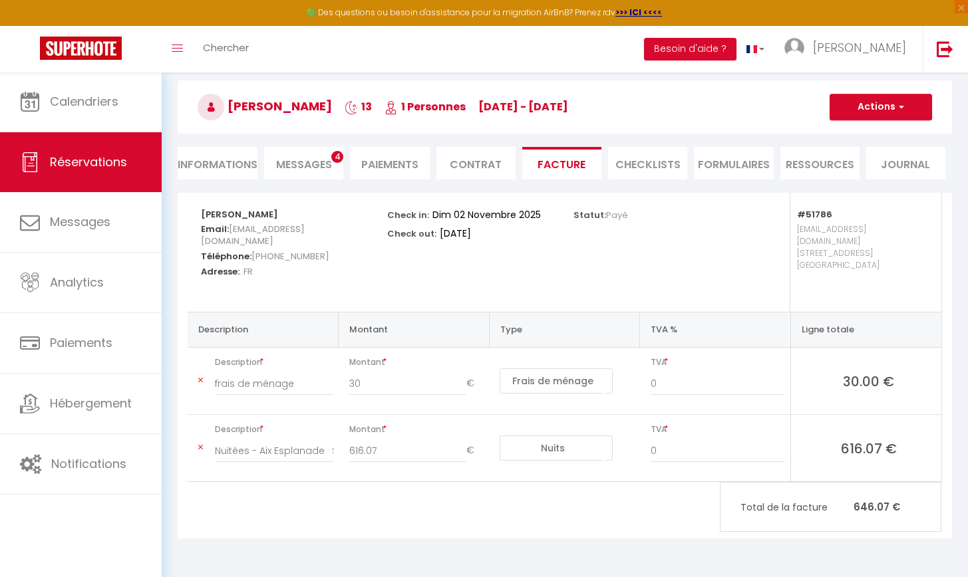
scroll to position [28, 0]
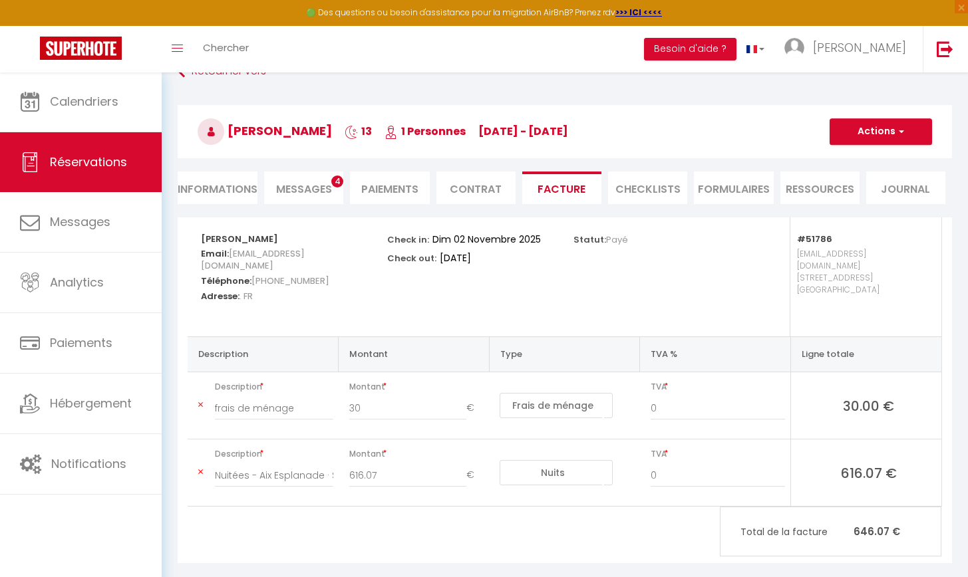
click at [298, 182] on span "Messages" at bounding box center [304, 189] width 56 height 15
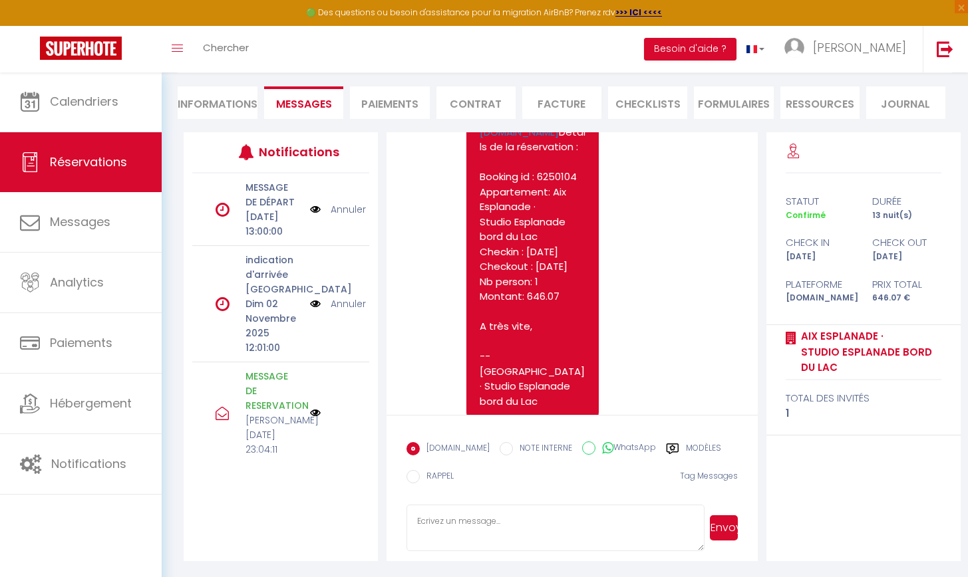
scroll to position [3796, 0]
